Goal: Information Seeking & Learning: Learn about a topic

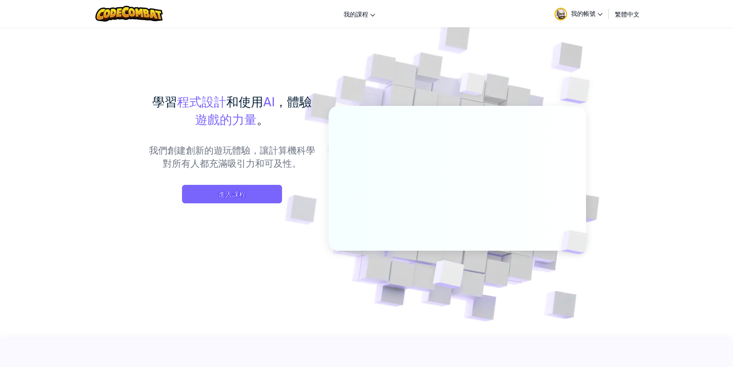
click at [219, 180] on div "學習 程式設計 和使用 AI ，體驗 遊戲的力量 。 我們創建創新的遊玩體驗，讓計算機科學對所有人都充滿吸引力和可及性。 進入課程" at bounding box center [232, 155] width 170 height 126
click at [219, 195] on span "進入課程" at bounding box center [232, 194] width 100 height 18
